Goal: Transaction & Acquisition: Purchase product/service

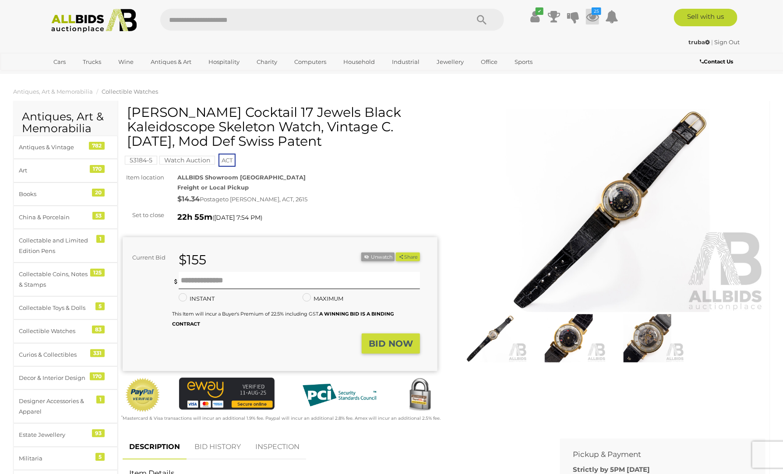
click at [591, 15] on icon at bounding box center [592, 17] width 13 height 16
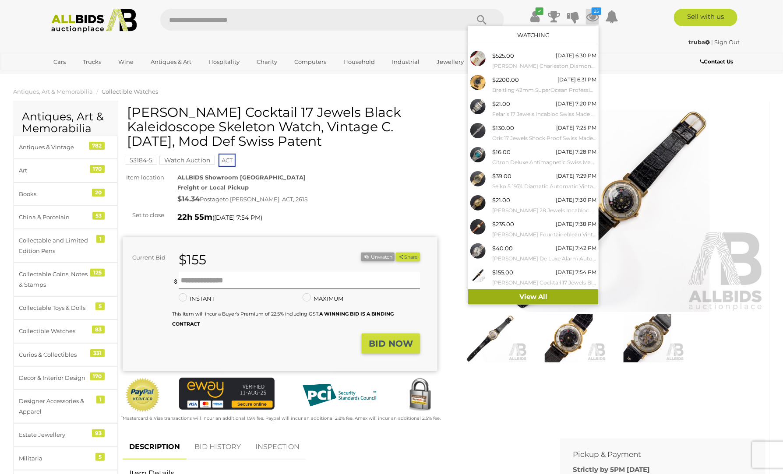
click at [528, 295] on link "View All" at bounding box center [533, 297] width 131 height 15
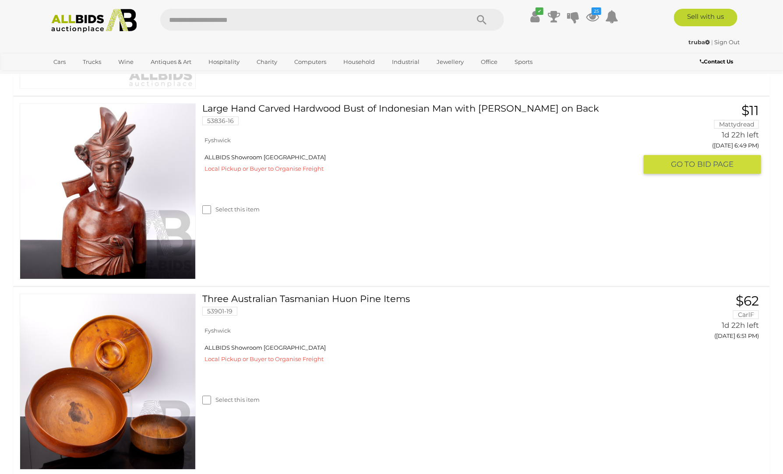
scroll to position [3220, 0]
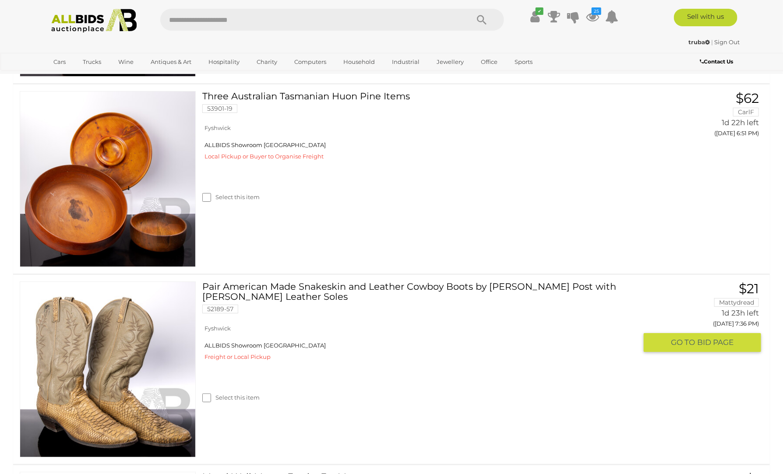
click at [68, 333] on link at bounding box center [108, 370] width 176 height 176
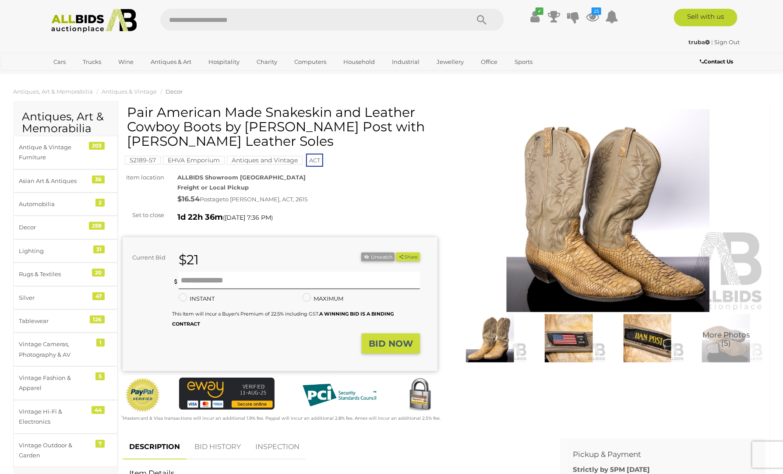
click at [580, 239] on img at bounding box center [608, 211] width 315 height 203
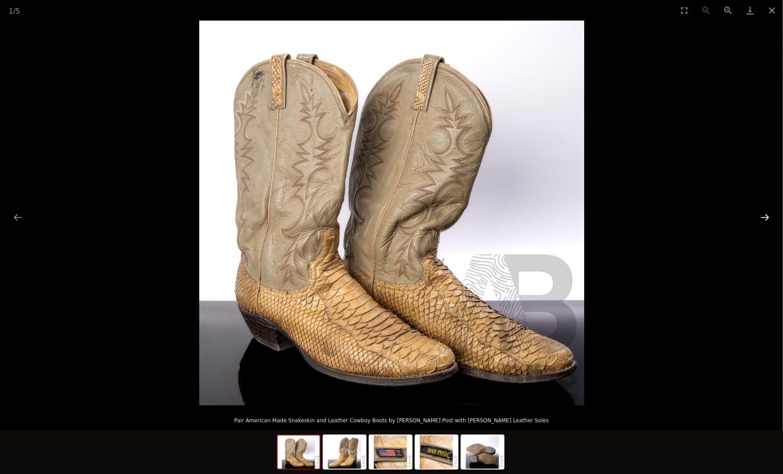
click at [764, 212] on button "Next slide" at bounding box center [765, 217] width 18 height 17
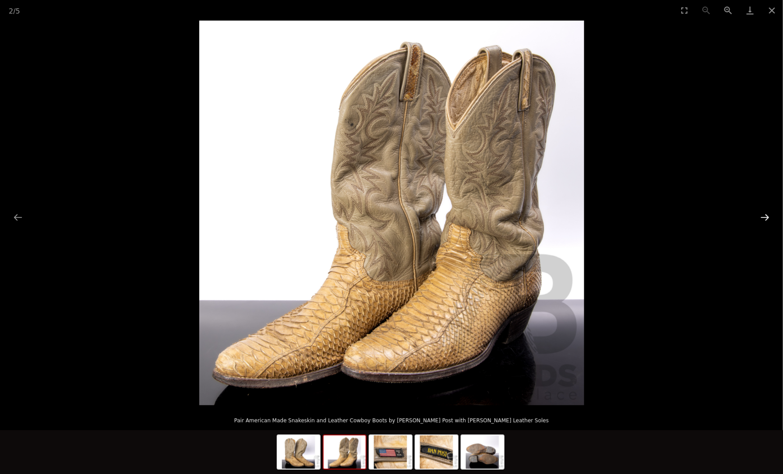
click at [764, 212] on button "Next slide" at bounding box center [765, 217] width 18 height 17
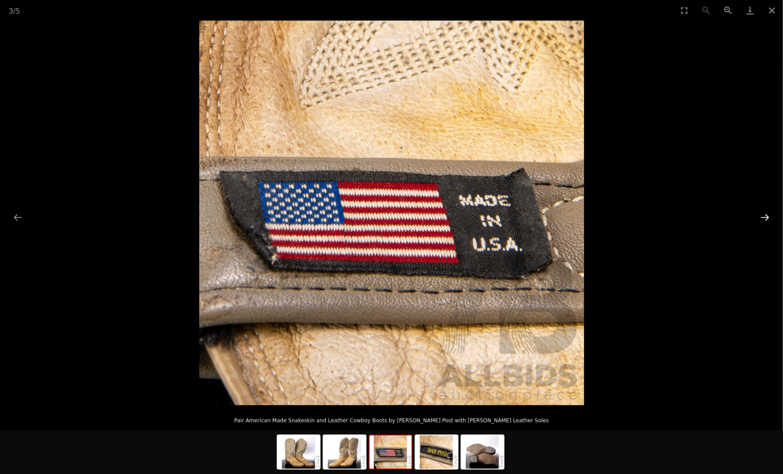
click at [764, 212] on button "Next slide" at bounding box center [765, 217] width 18 height 17
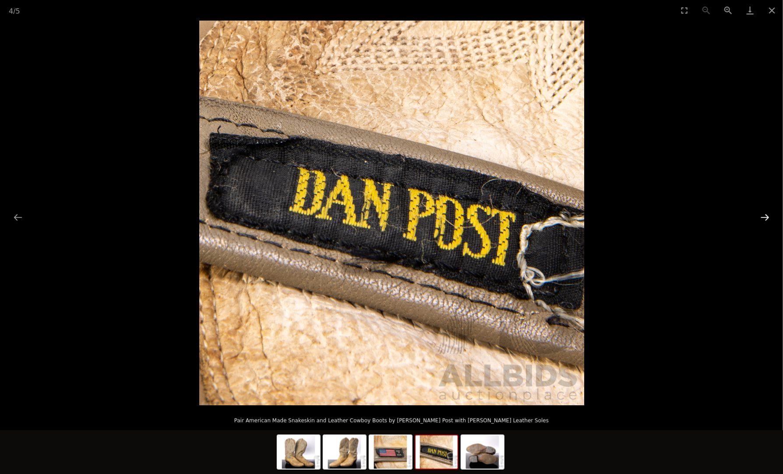
click at [764, 212] on button "Next slide" at bounding box center [765, 217] width 18 height 17
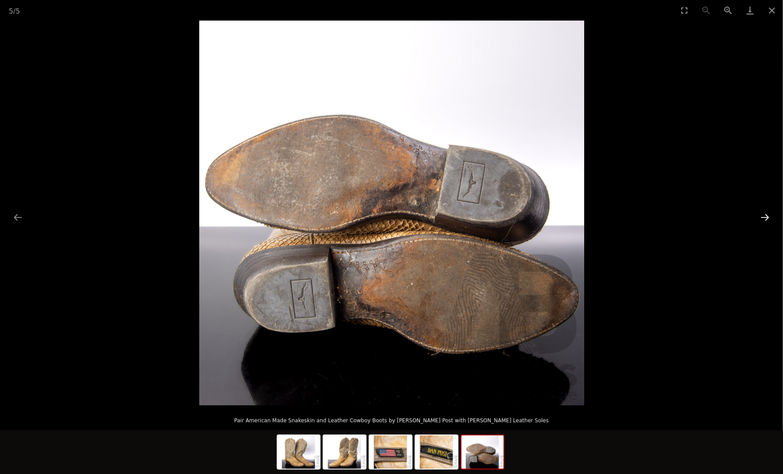
click at [761, 216] on button "Next slide" at bounding box center [765, 217] width 18 height 17
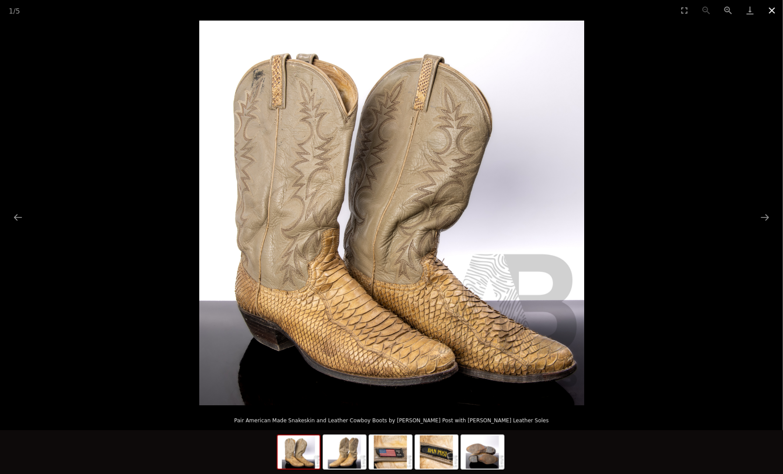
click at [772, 10] on button "Close gallery" at bounding box center [772, 10] width 22 height 21
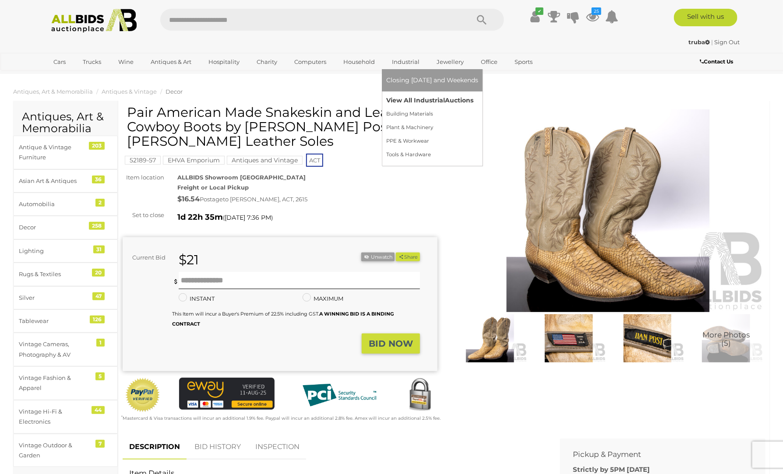
click at [418, 98] on link "View All Industrial Auctions" at bounding box center [432, 101] width 92 height 14
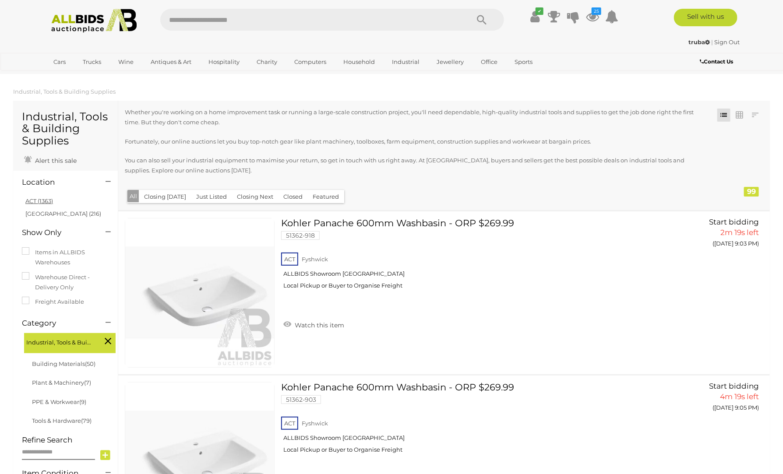
click at [34, 202] on link "ACT (1363)" at bounding box center [39, 201] width 28 height 7
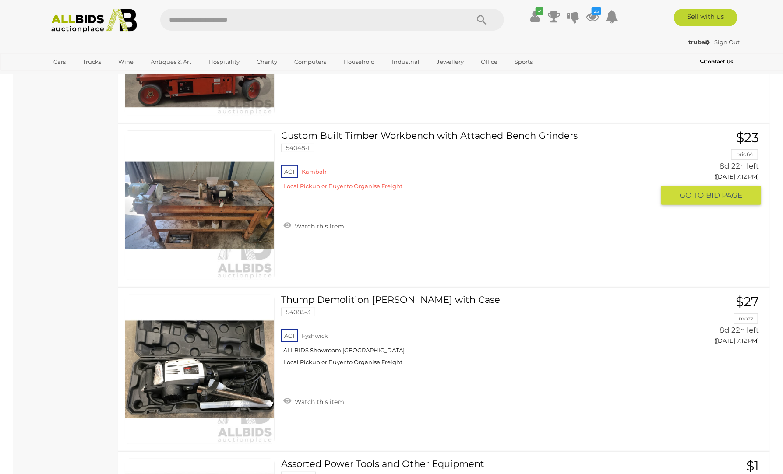
scroll to position [1709, 0]
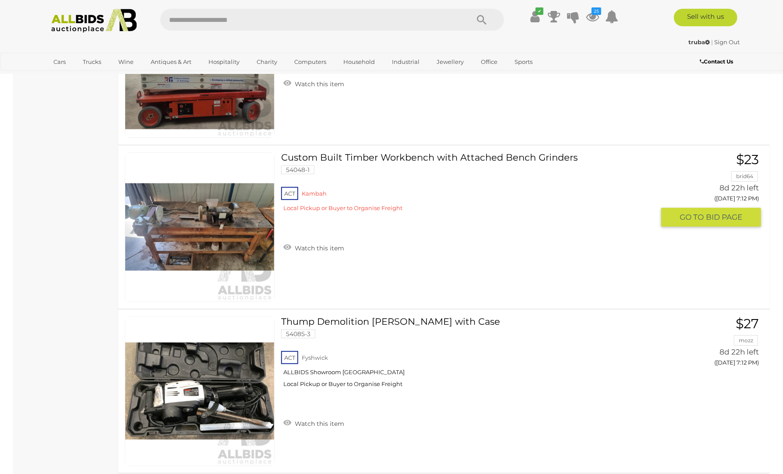
click at [183, 229] on img at bounding box center [199, 227] width 149 height 149
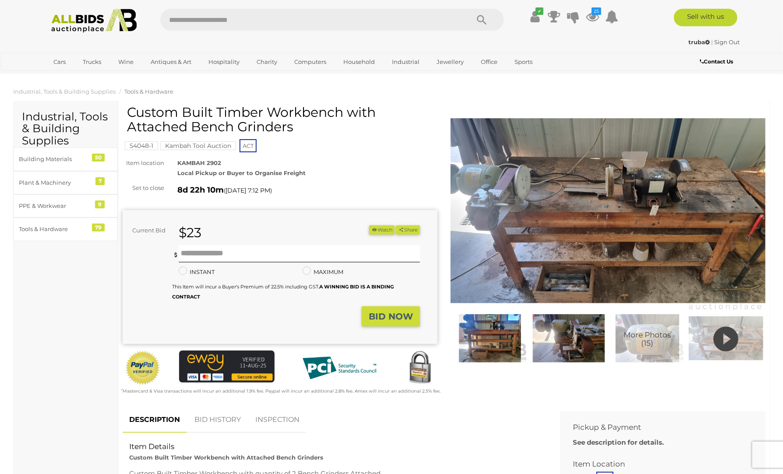
click at [583, 203] on img at bounding box center [608, 211] width 315 height 203
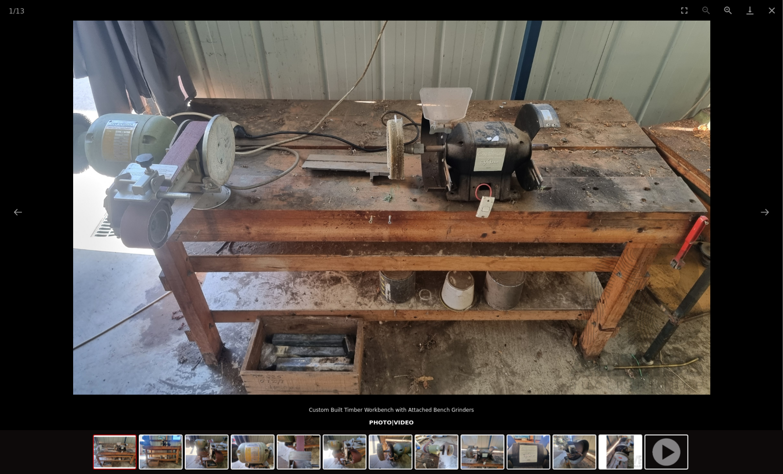
scroll to position [131, 0]
click at [761, 208] on button "Next slide" at bounding box center [765, 212] width 18 height 17
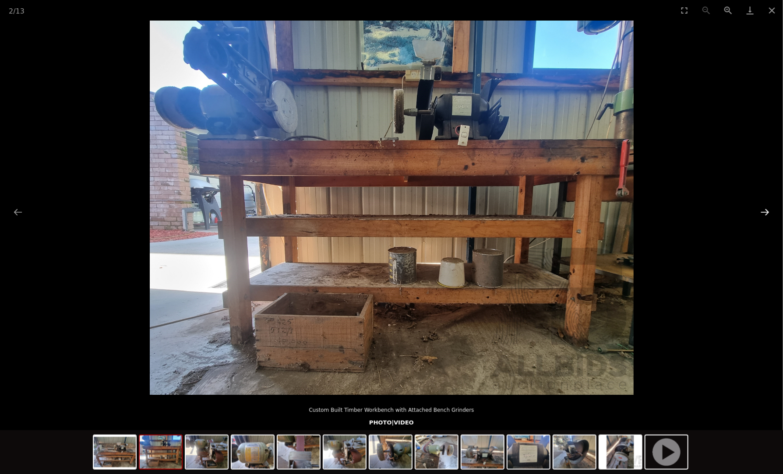
click at [761, 209] on button "Next slide" at bounding box center [765, 212] width 18 height 17
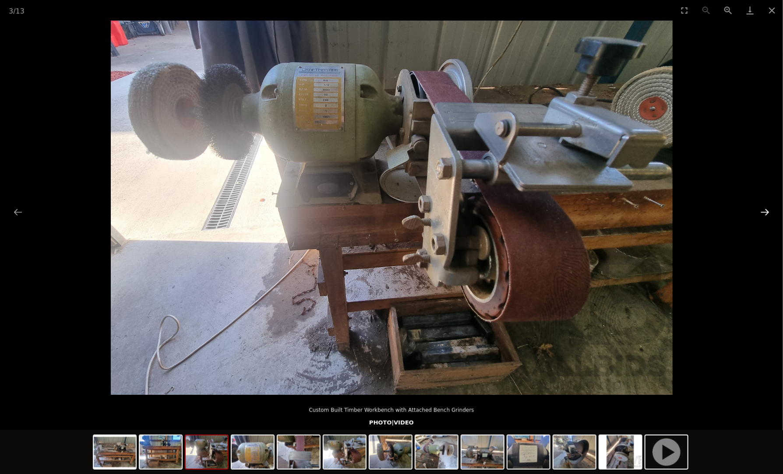
click at [761, 209] on button "Next slide" at bounding box center [765, 212] width 18 height 17
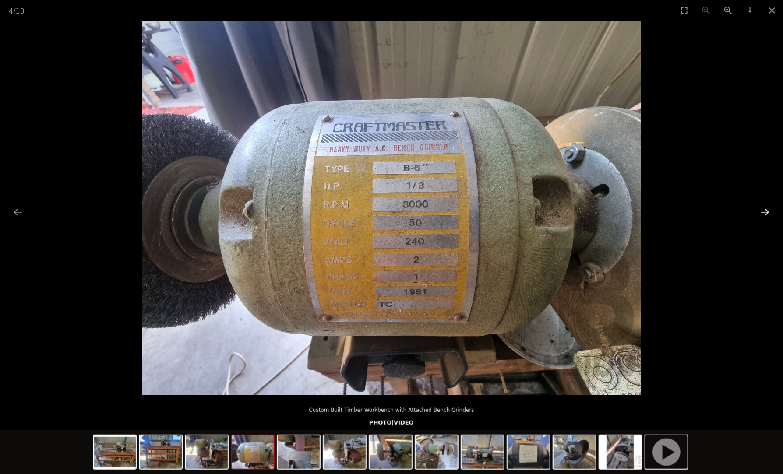
click at [761, 209] on button "Next slide" at bounding box center [765, 212] width 18 height 17
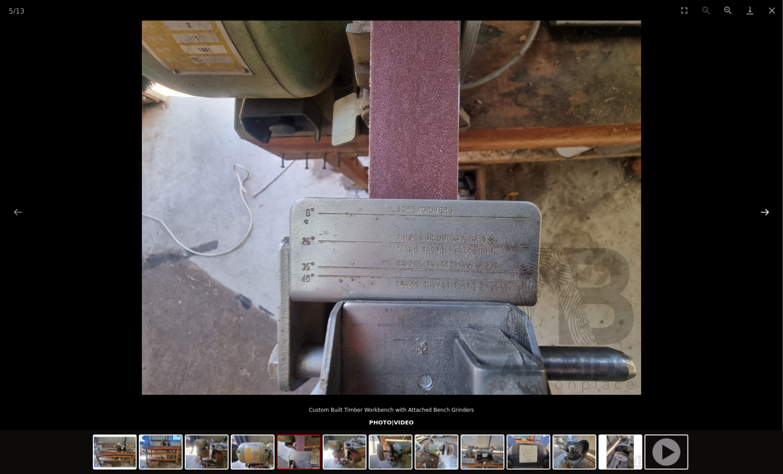
click at [761, 209] on button "Next slide" at bounding box center [765, 212] width 18 height 17
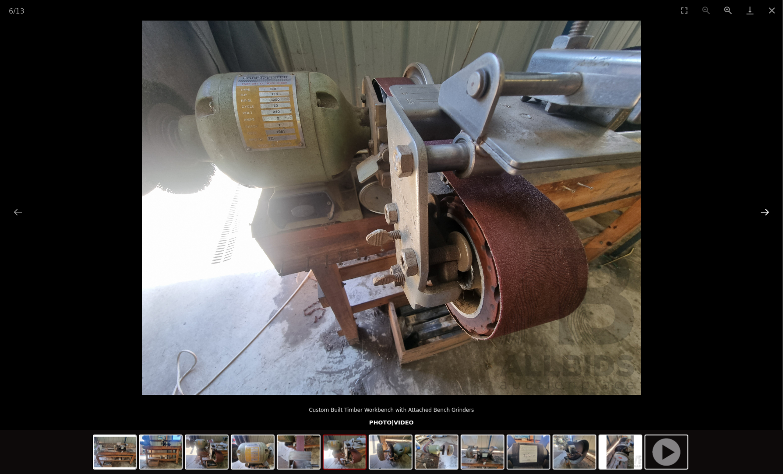
click at [761, 209] on button "Next slide" at bounding box center [765, 212] width 18 height 17
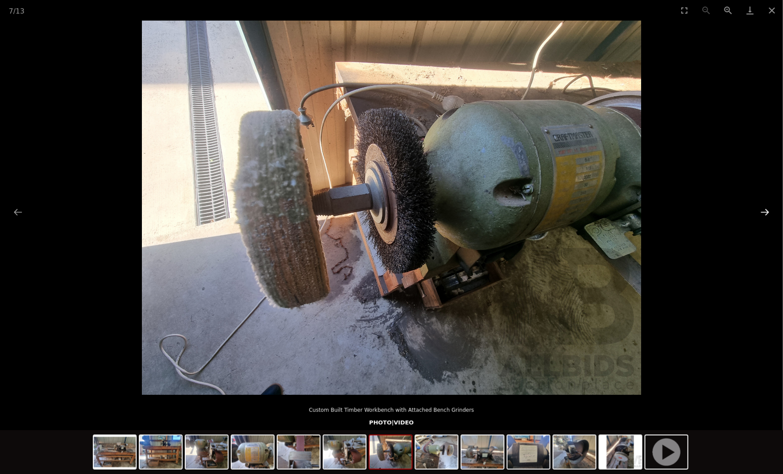
click at [761, 209] on button "Next slide" at bounding box center [765, 212] width 18 height 17
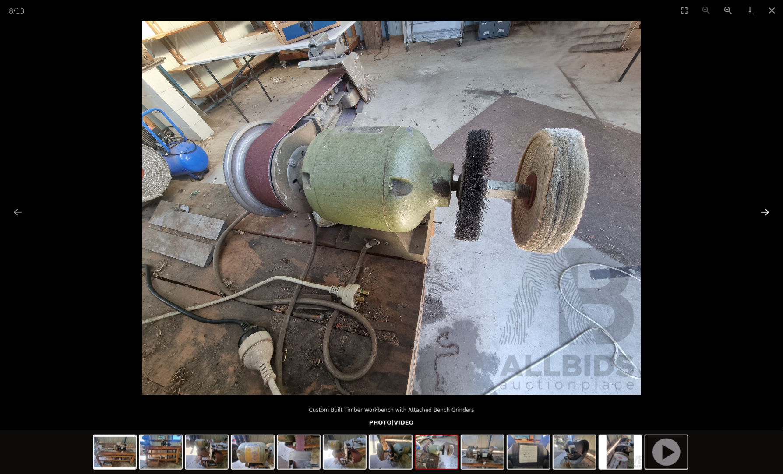
click at [761, 209] on button "Next slide" at bounding box center [765, 212] width 18 height 17
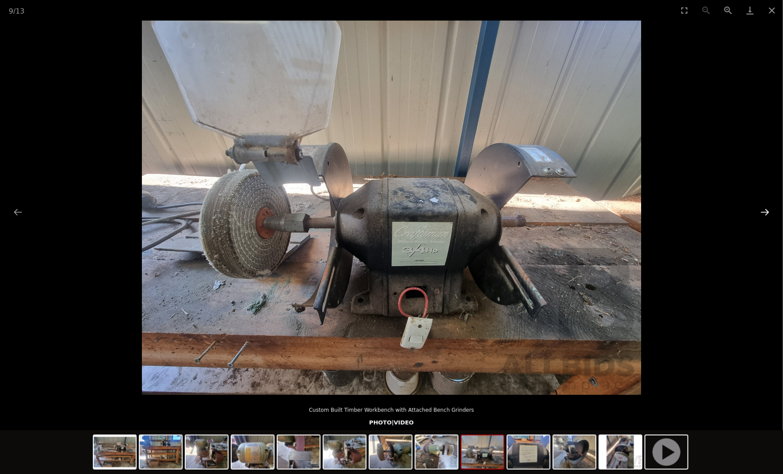
click at [761, 209] on button "Next slide" at bounding box center [765, 212] width 18 height 17
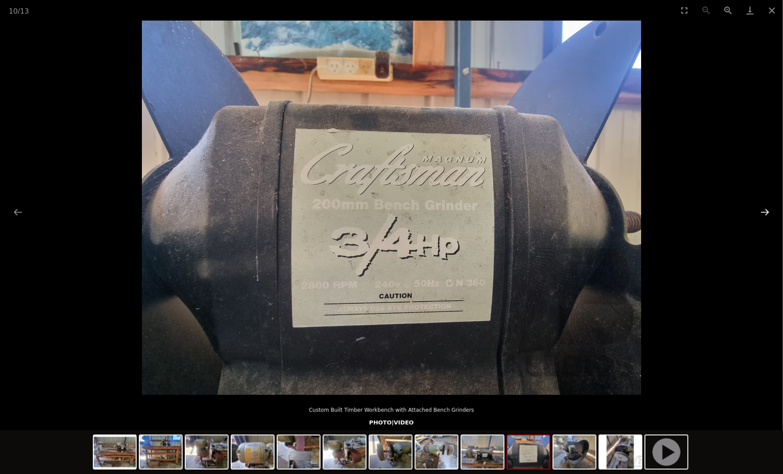
click at [761, 209] on button "Next slide" at bounding box center [765, 212] width 18 height 17
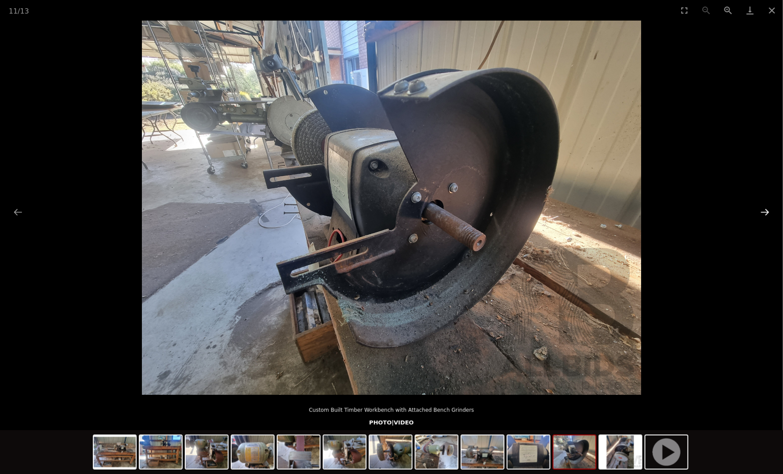
click at [761, 209] on button "Next slide" at bounding box center [765, 212] width 18 height 17
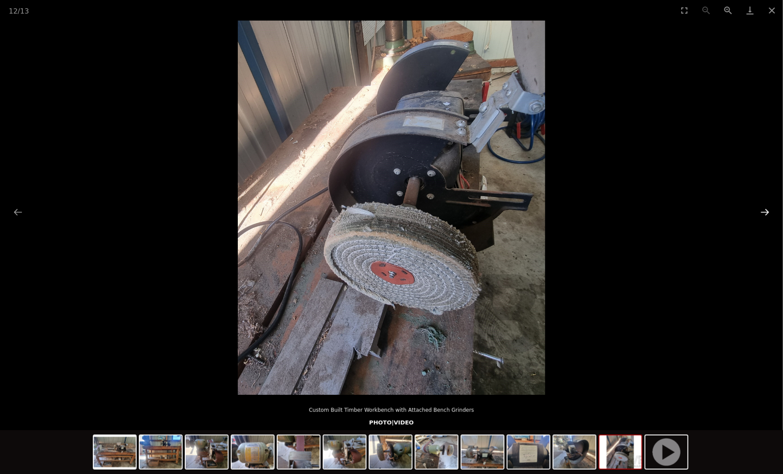
click at [761, 209] on button "Next slide" at bounding box center [765, 212] width 18 height 17
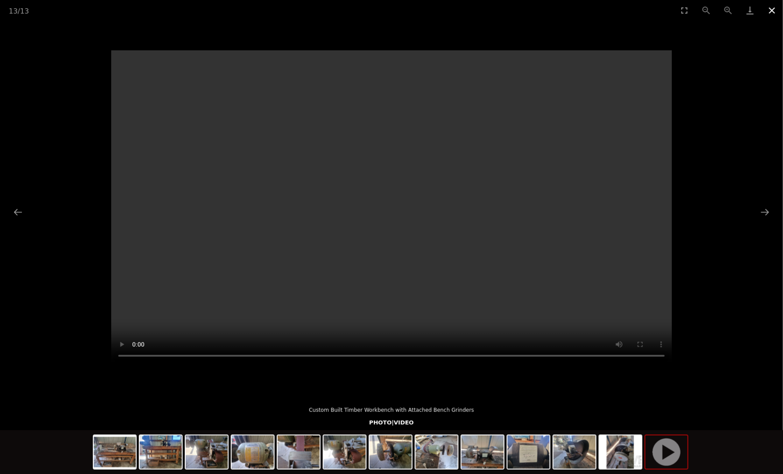
click at [775, 10] on button "Close gallery" at bounding box center [772, 10] width 22 height 21
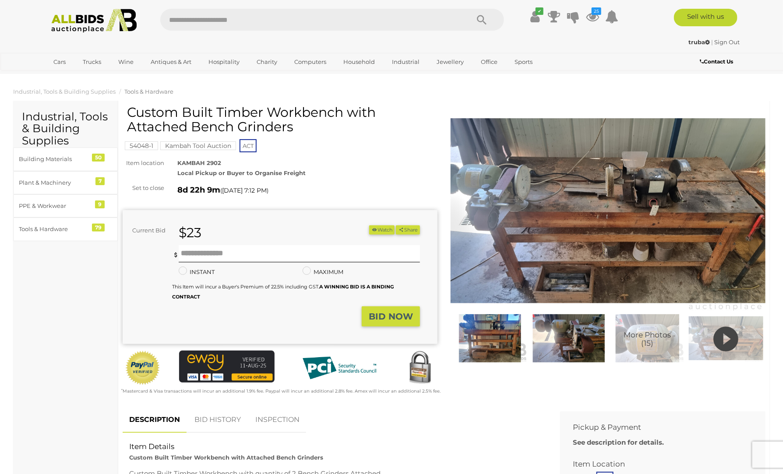
click at [376, 227] on button "Watch" at bounding box center [381, 230] width 25 height 9
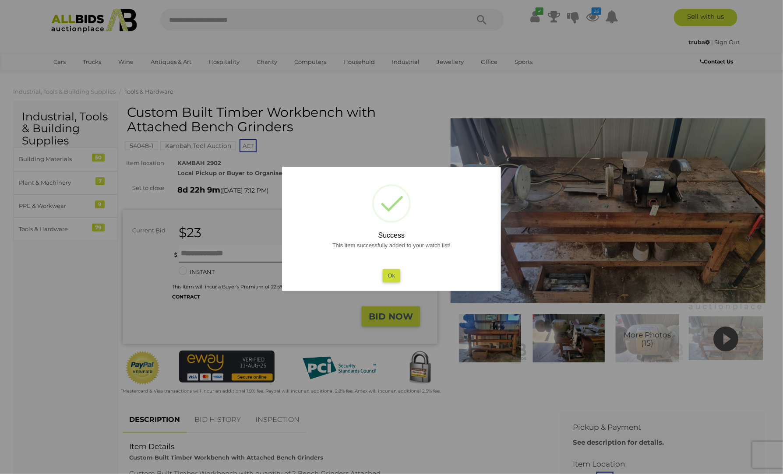
click at [386, 272] on button "Ok" at bounding box center [392, 275] width 18 height 13
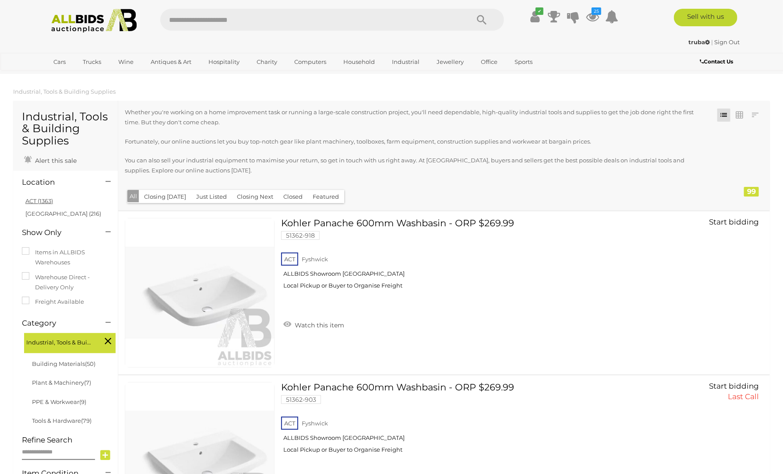
click at [30, 200] on link "ACT (1363)" at bounding box center [39, 201] width 28 height 7
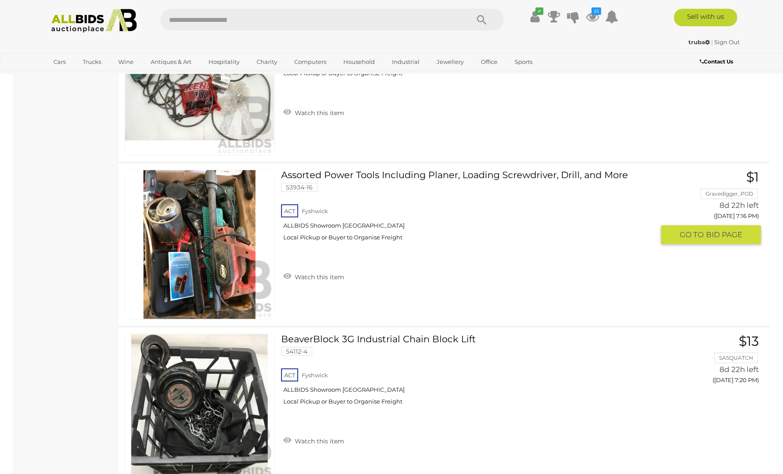
scroll to position [2101, 0]
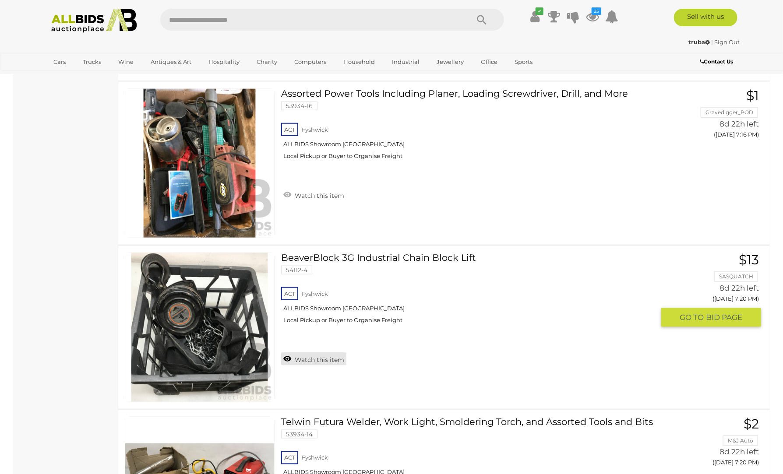
click at [311, 356] on link "Watch this item" at bounding box center [313, 359] width 65 height 13
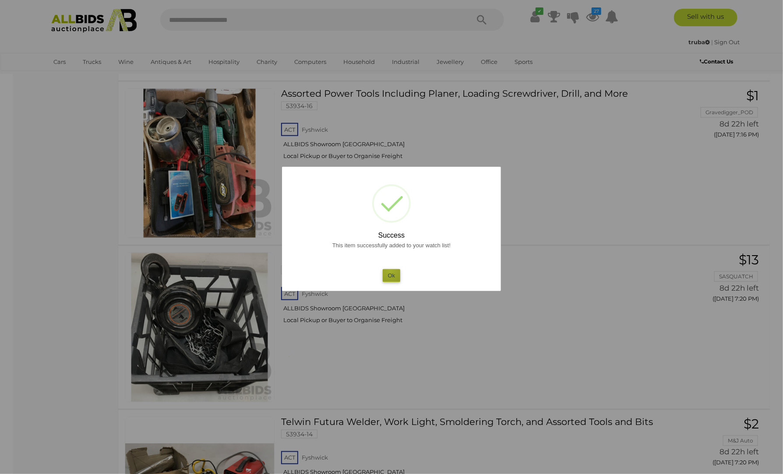
click at [390, 271] on button "Ok" at bounding box center [392, 275] width 18 height 13
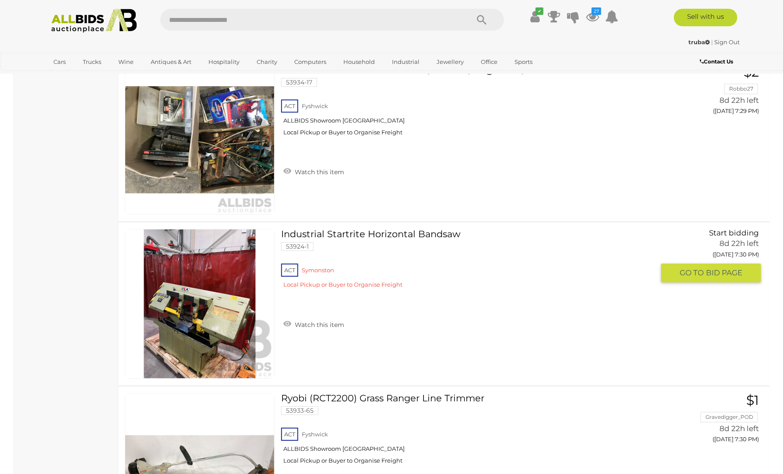
scroll to position [2824, 0]
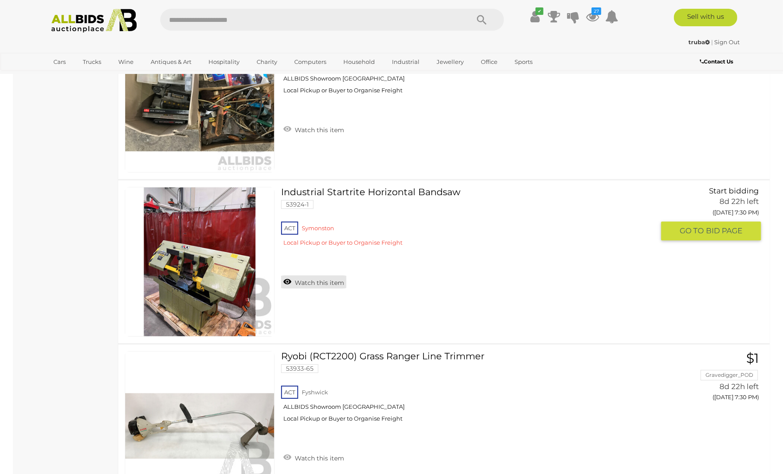
click at [313, 278] on link "Watch this item" at bounding box center [313, 282] width 65 height 13
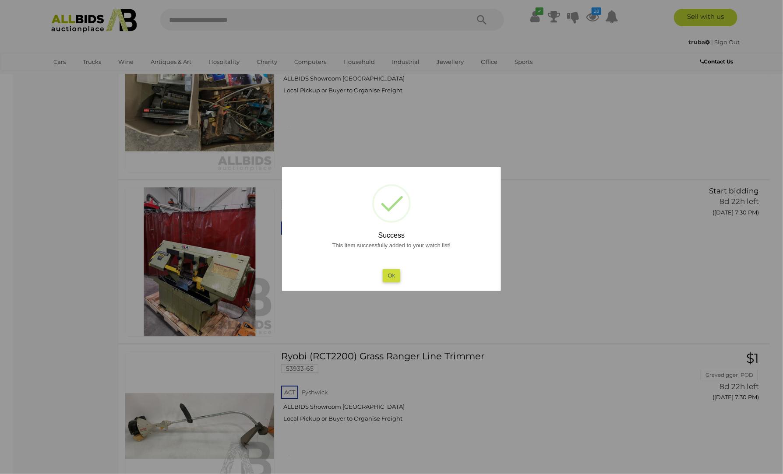
click at [390, 272] on button "Ok" at bounding box center [392, 275] width 18 height 13
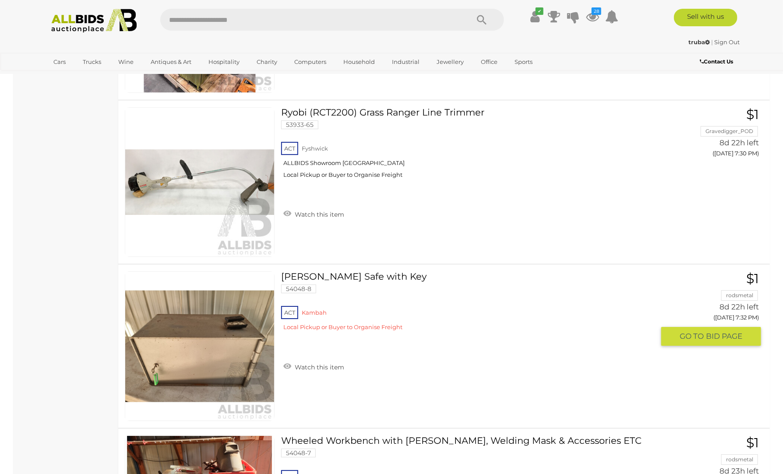
scroll to position [3218, 0]
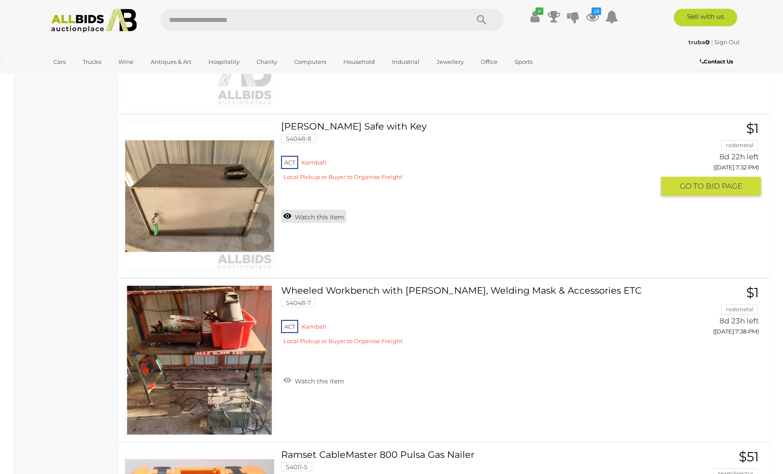
click at [311, 210] on link "Watch this item" at bounding box center [313, 216] width 65 height 13
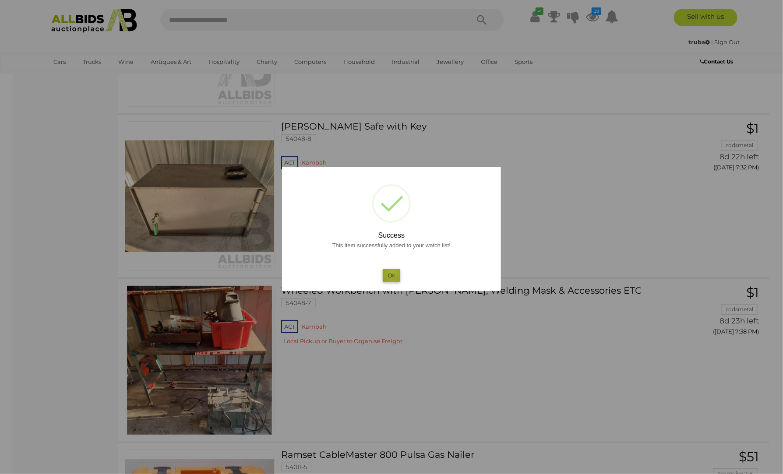
click at [393, 272] on button "Ok" at bounding box center [392, 275] width 18 height 13
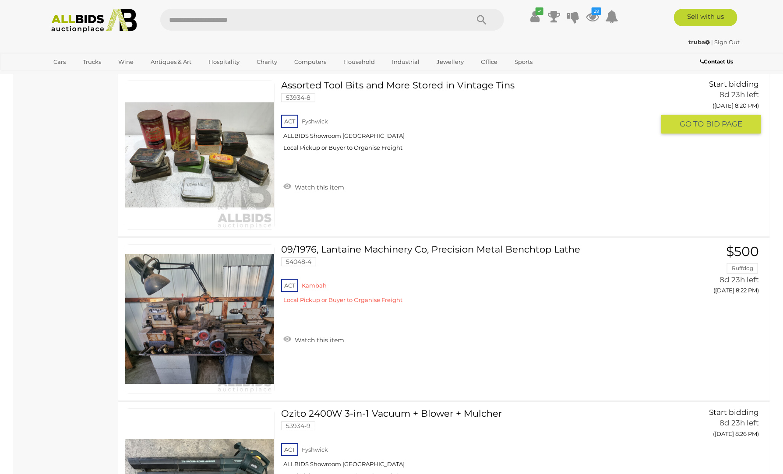
scroll to position [6241, 0]
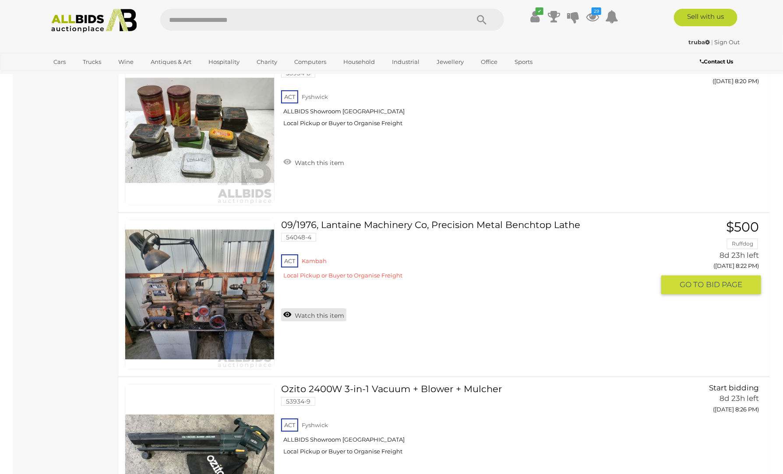
click at [317, 308] on link "Watch this item" at bounding box center [313, 314] width 65 height 13
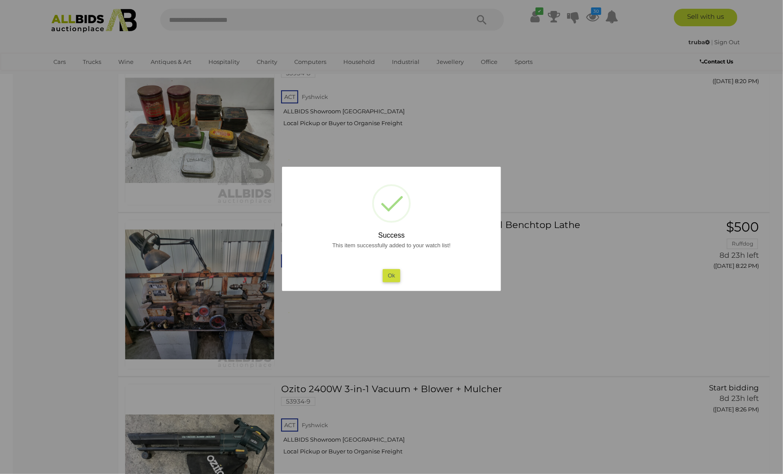
click at [390, 274] on button "Ok" at bounding box center [392, 275] width 18 height 13
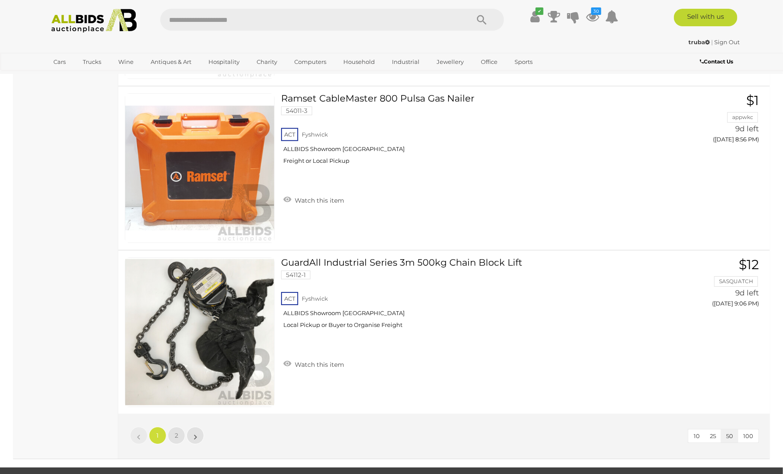
scroll to position [8212, 0]
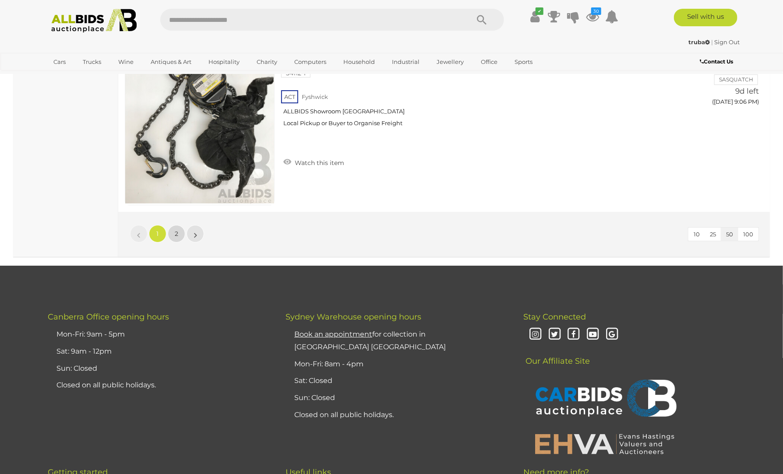
click at [176, 230] on span "2" at bounding box center [177, 234] width 4 height 8
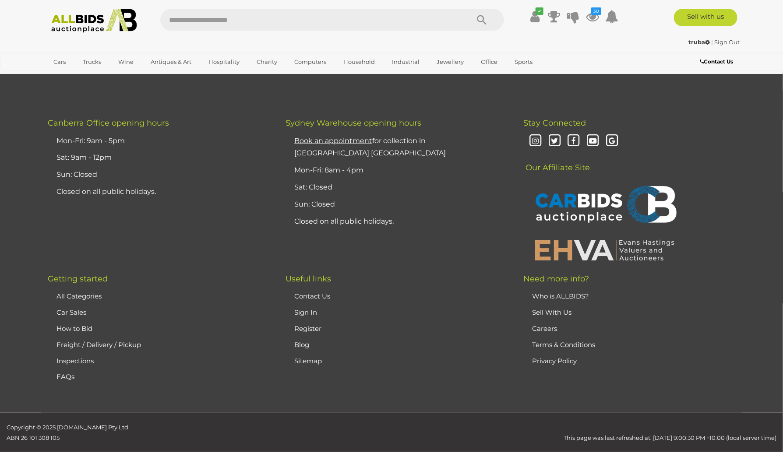
scroll to position [122, 0]
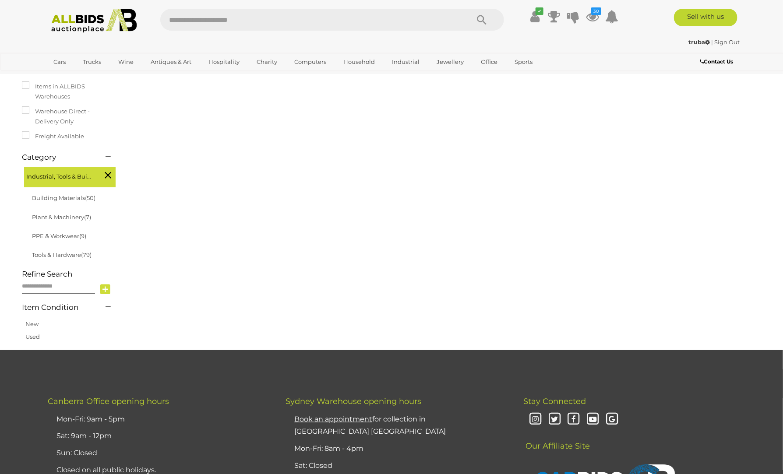
scroll to position [197, 0]
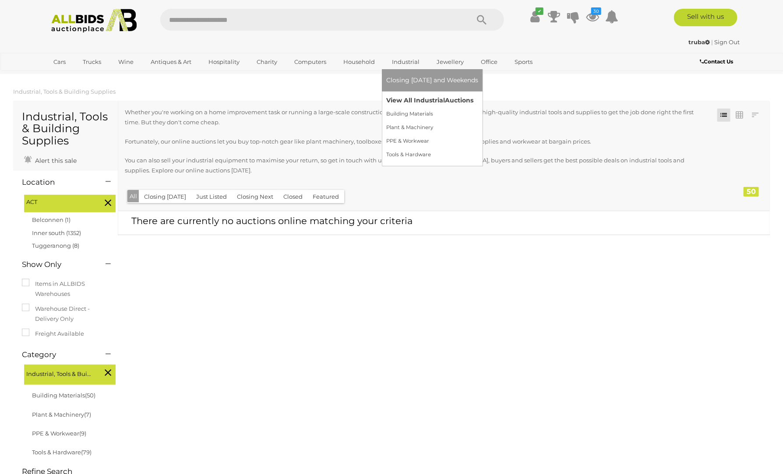
click at [415, 97] on link "View All Industrial Auctions" at bounding box center [432, 101] width 92 height 14
click at [414, 98] on link "View All Industrial Auctions" at bounding box center [432, 101] width 92 height 14
click at [425, 100] on link "View All Industrial Auctions" at bounding box center [432, 101] width 92 height 14
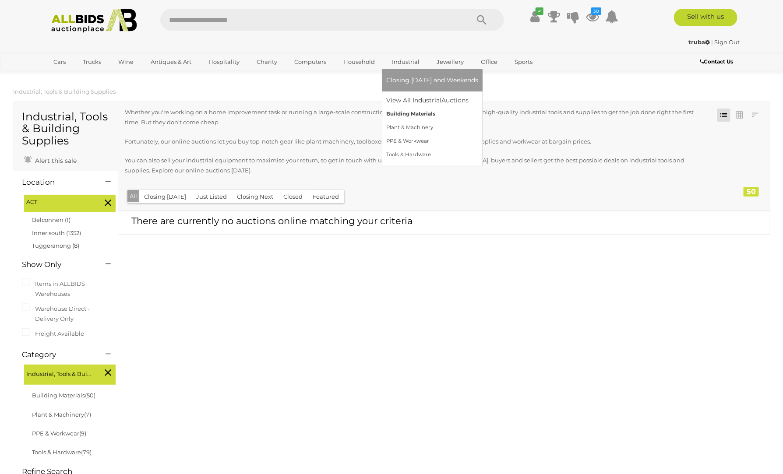
click at [409, 114] on link "Building Materials" at bounding box center [432, 114] width 92 height 14
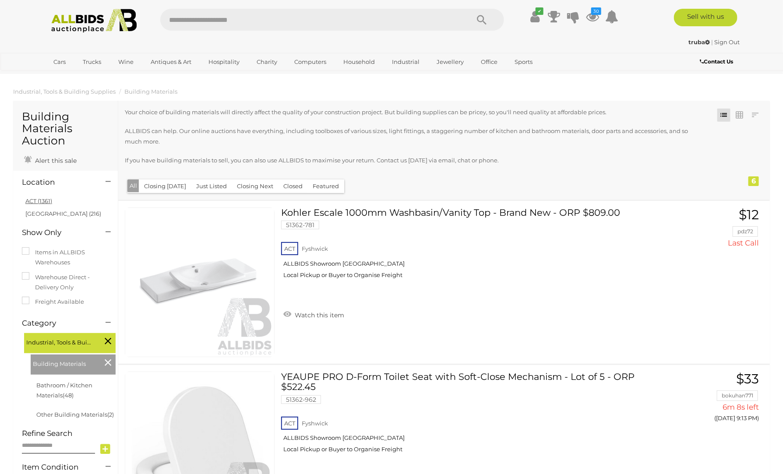
click at [33, 199] on link "ACT (1361)" at bounding box center [38, 201] width 27 height 7
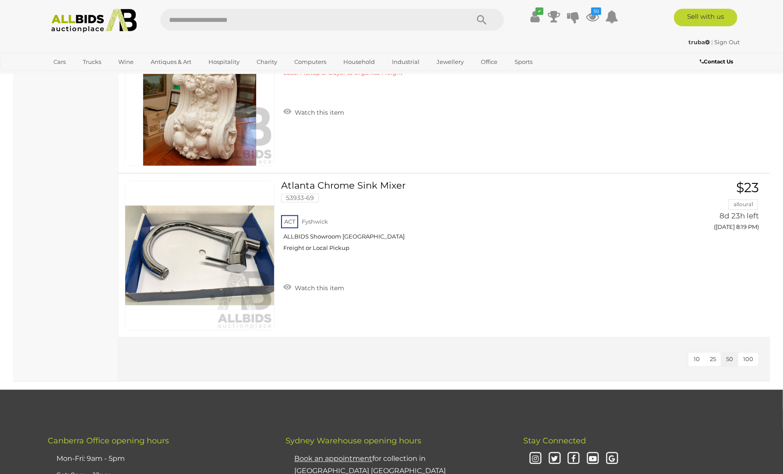
scroll to position [657, 0]
